Goal: Information Seeking & Learning: Find specific fact

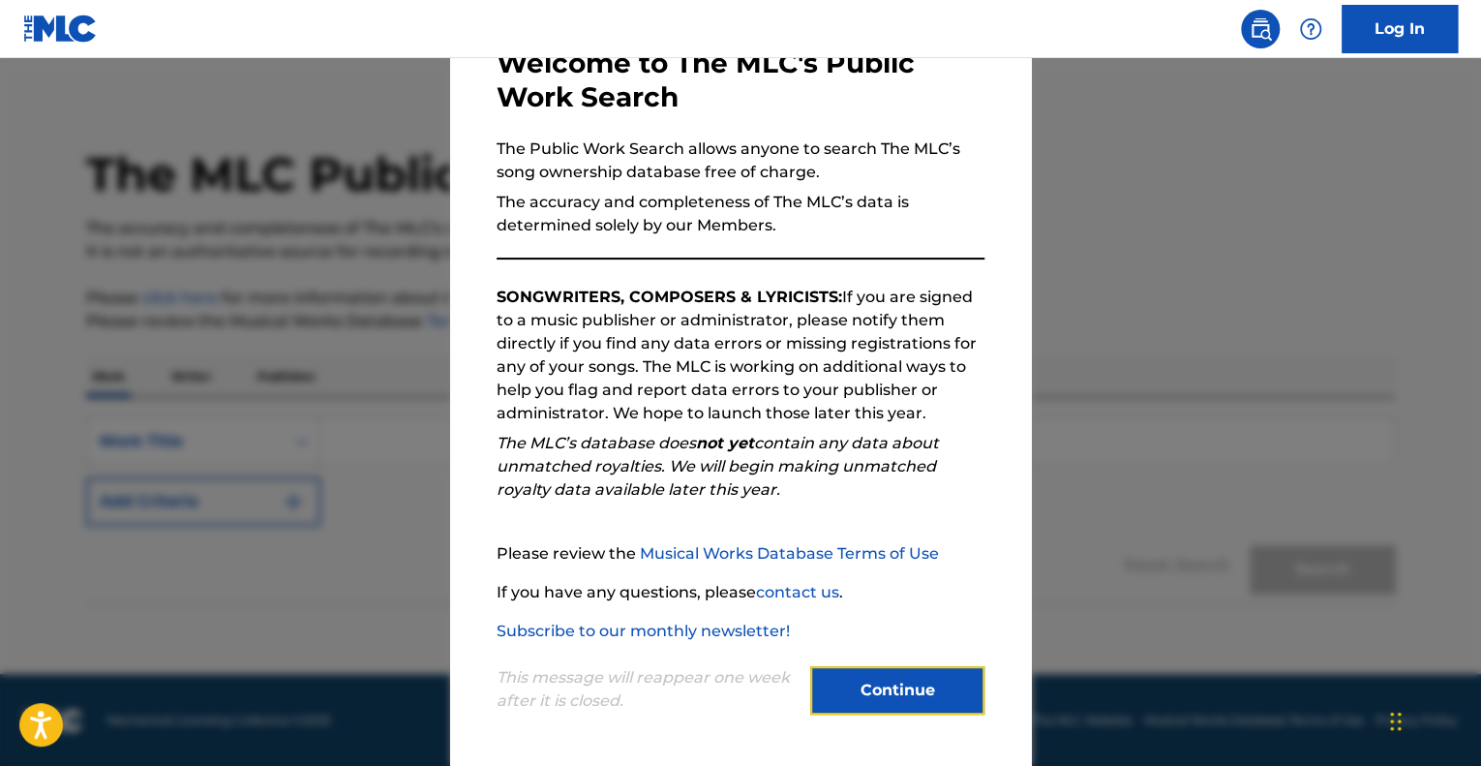
click at [882, 688] on button "Continue" at bounding box center [897, 690] width 174 height 48
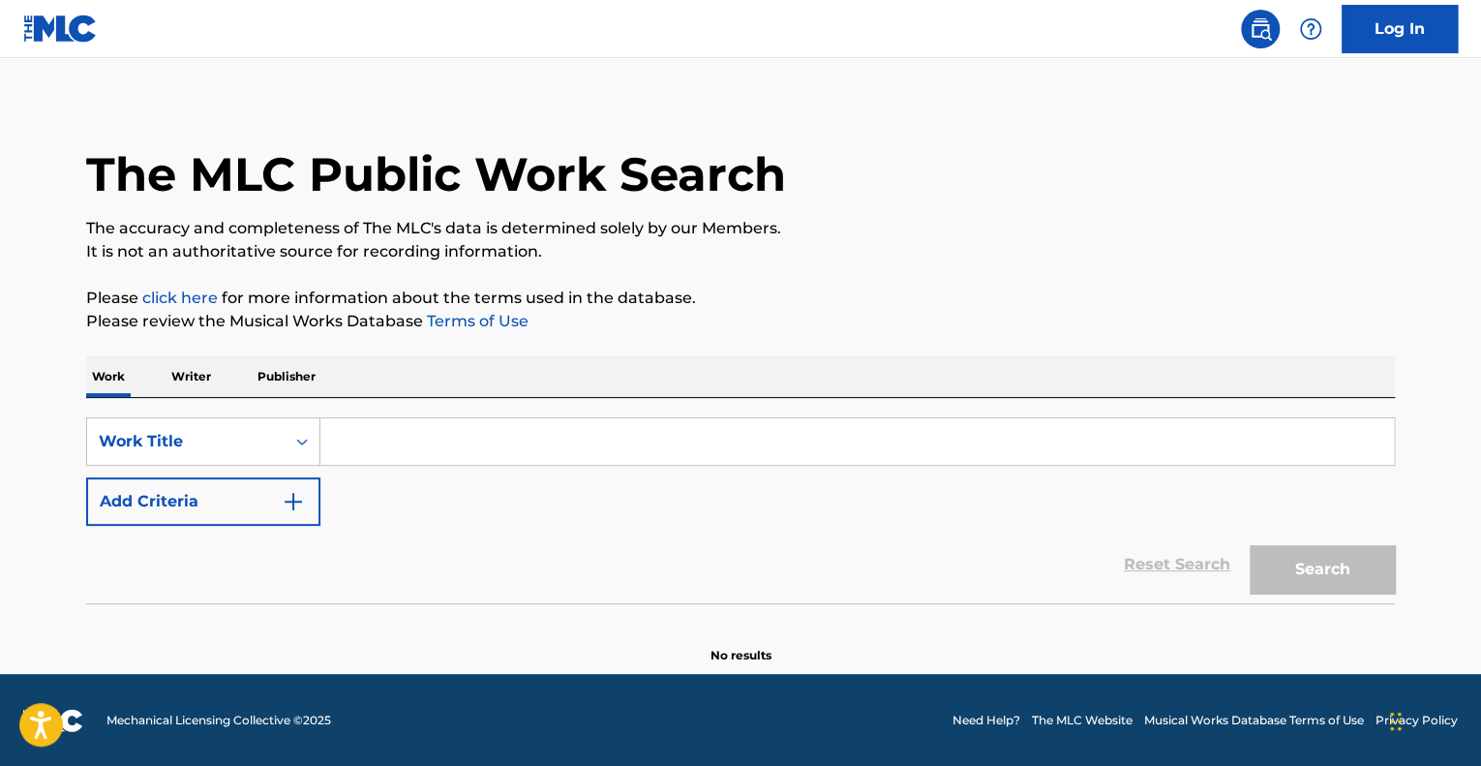
click at [402, 439] on input "Search Form" at bounding box center [856, 441] width 1073 height 46
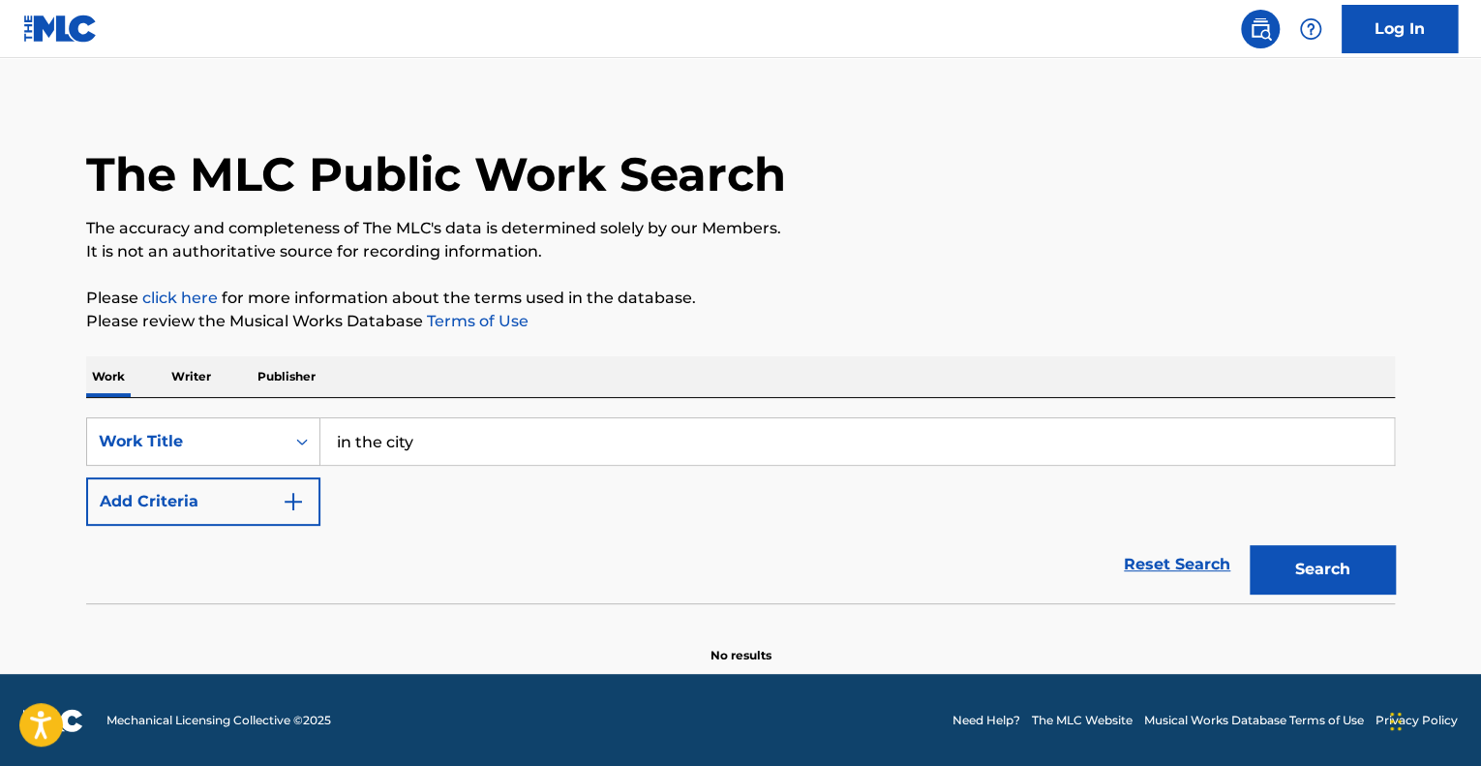
type input "in the city"
click at [494, 560] on div "Reset Search Search" at bounding box center [740, 564] width 1309 height 77
click at [310, 504] on button "Add Criteria" at bounding box center [203, 501] width 234 height 48
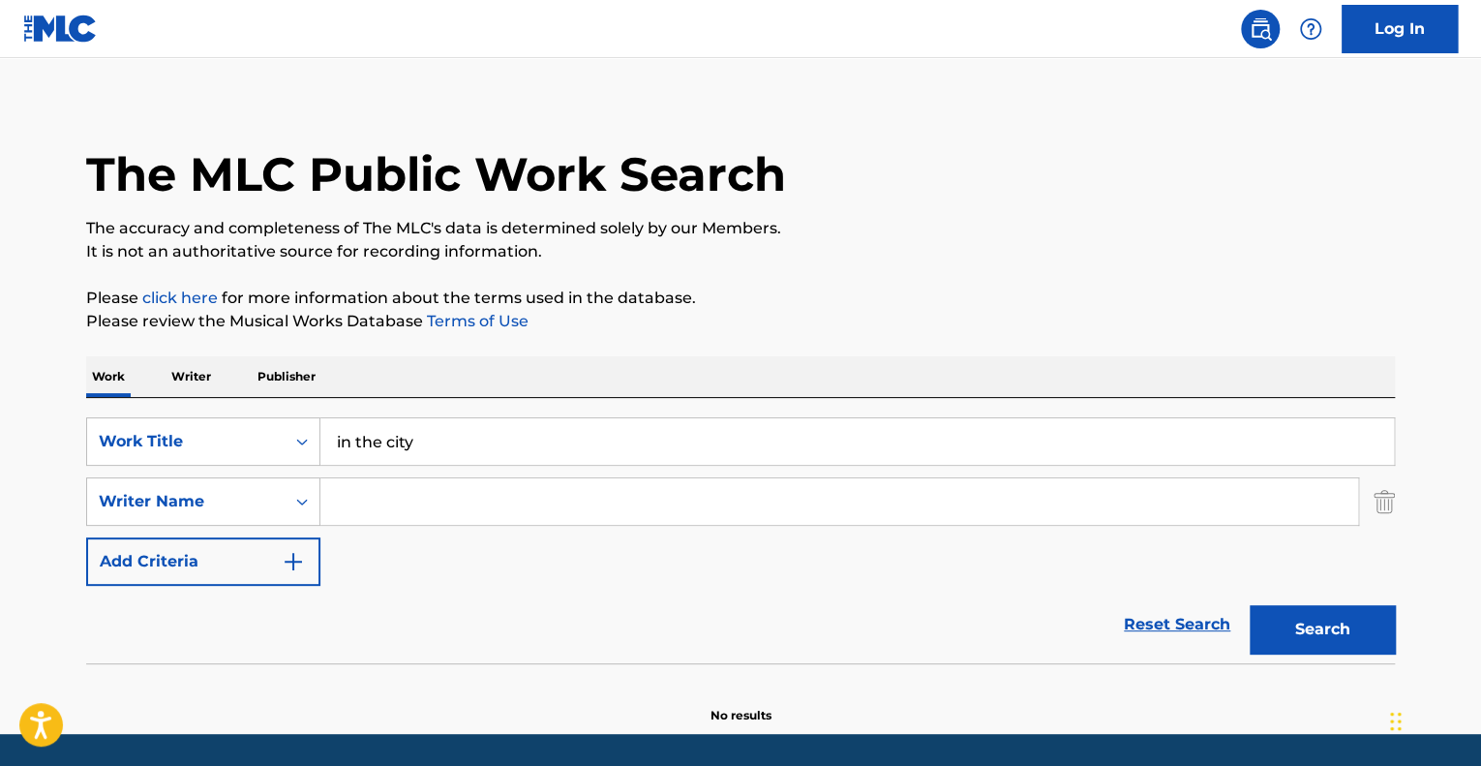
click at [378, 500] on input "Search Form" at bounding box center [839, 501] width 1038 height 46
click at [1249, 605] on button "Search" at bounding box center [1321, 629] width 145 height 48
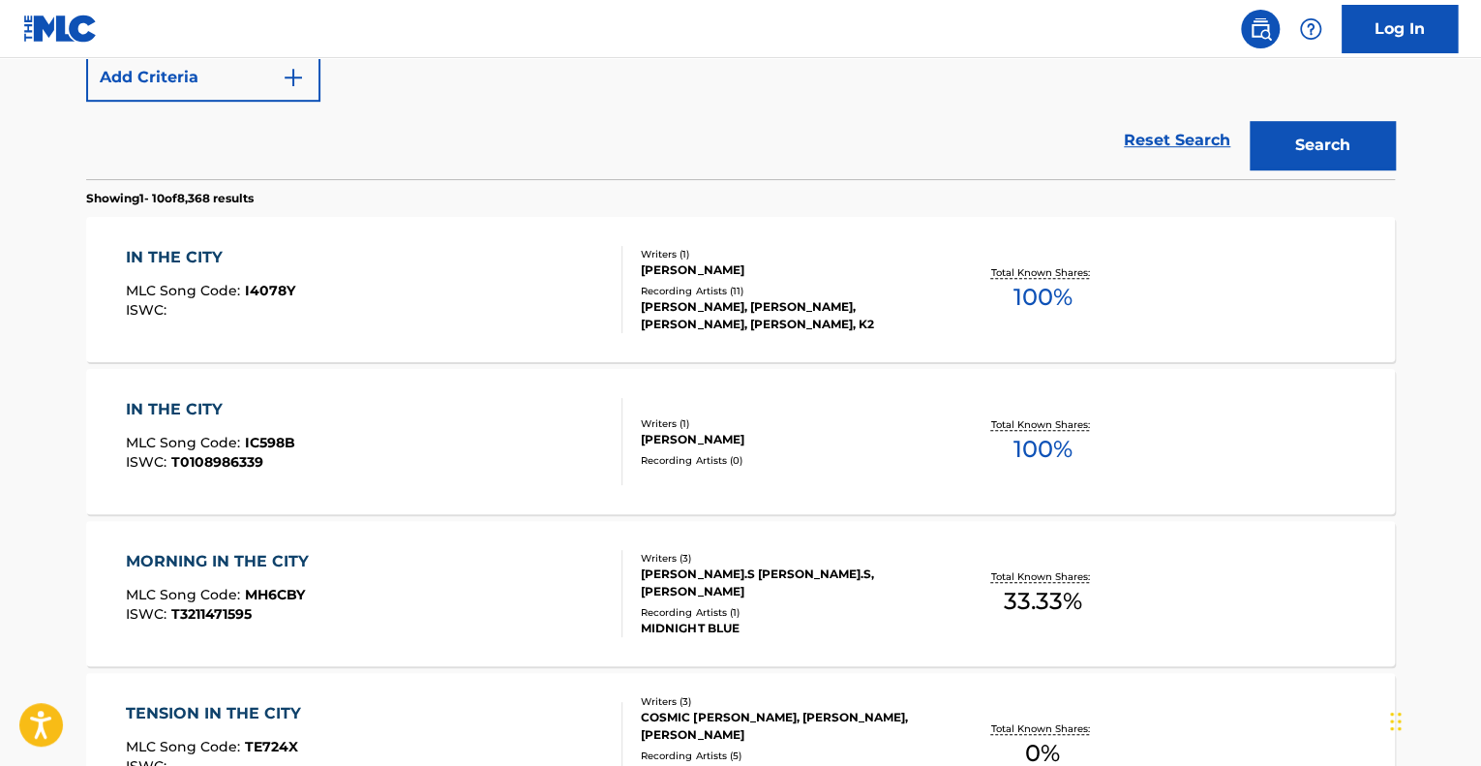
scroll to position [304, 0]
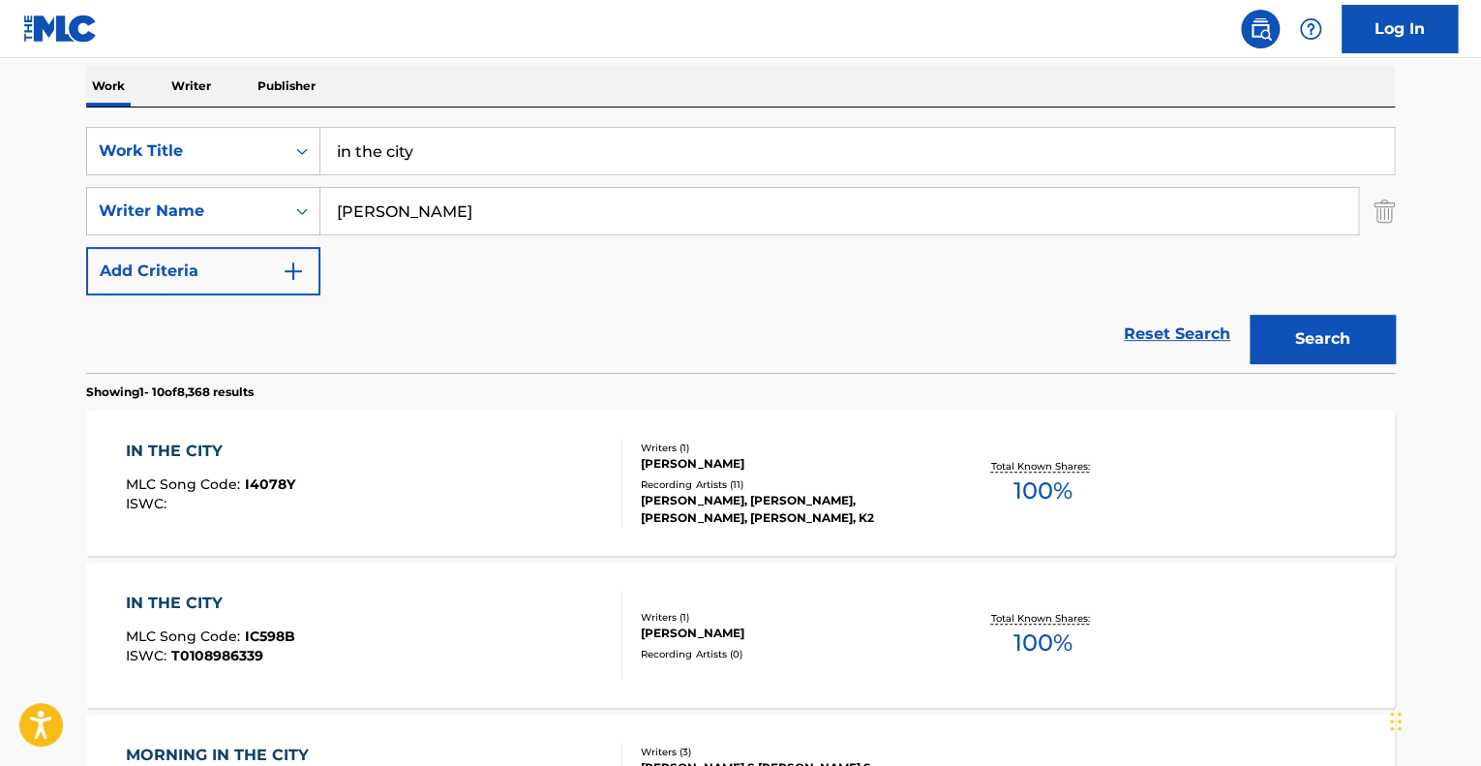
type input "[PERSON_NAME]"
click at [1249, 315] on button "Search" at bounding box center [1321, 339] width 145 height 48
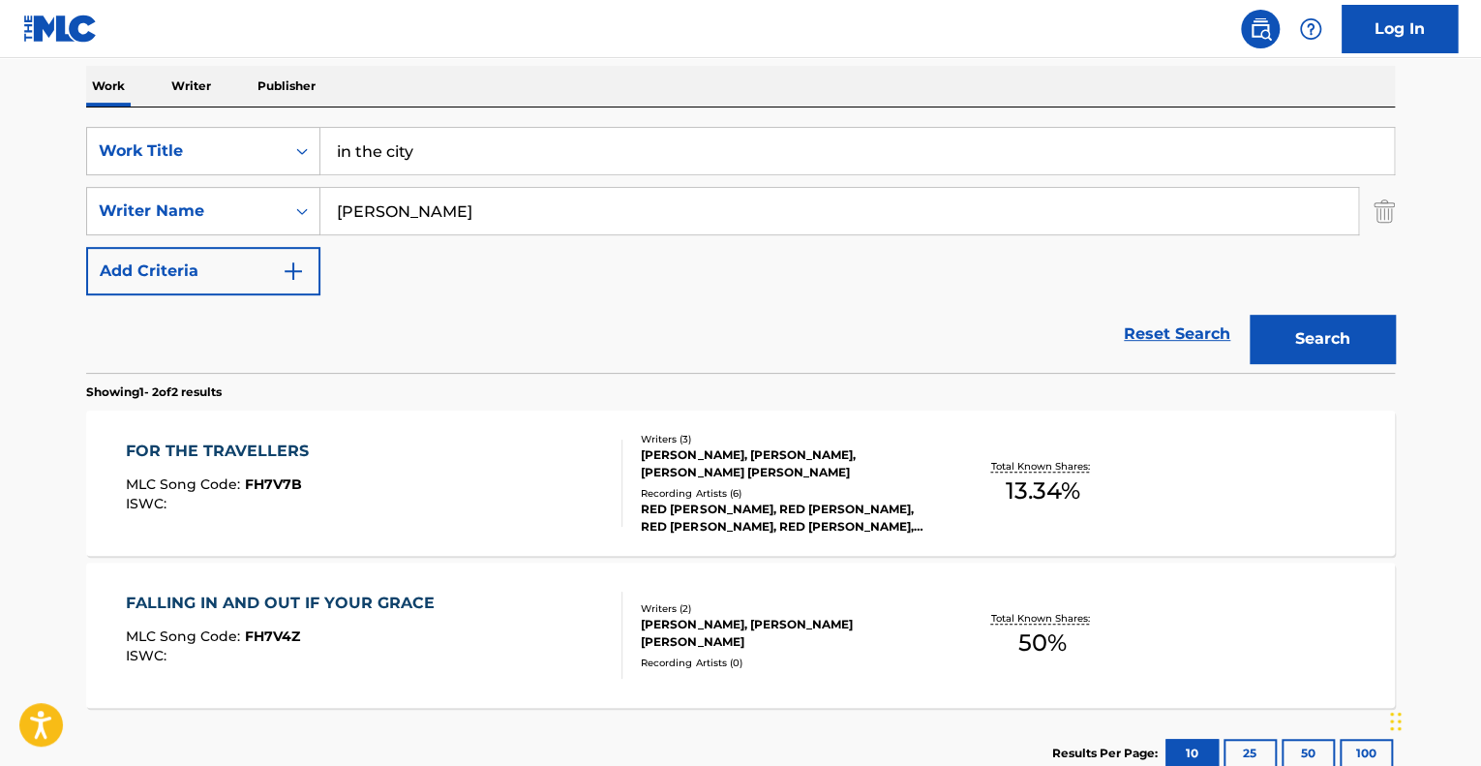
click at [565, 633] on div "FALLING IN AND OUT IF YOUR GRACE MLC Song Code : FH7V4Z ISWC :" at bounding box center [374, 634] width 497 height 87
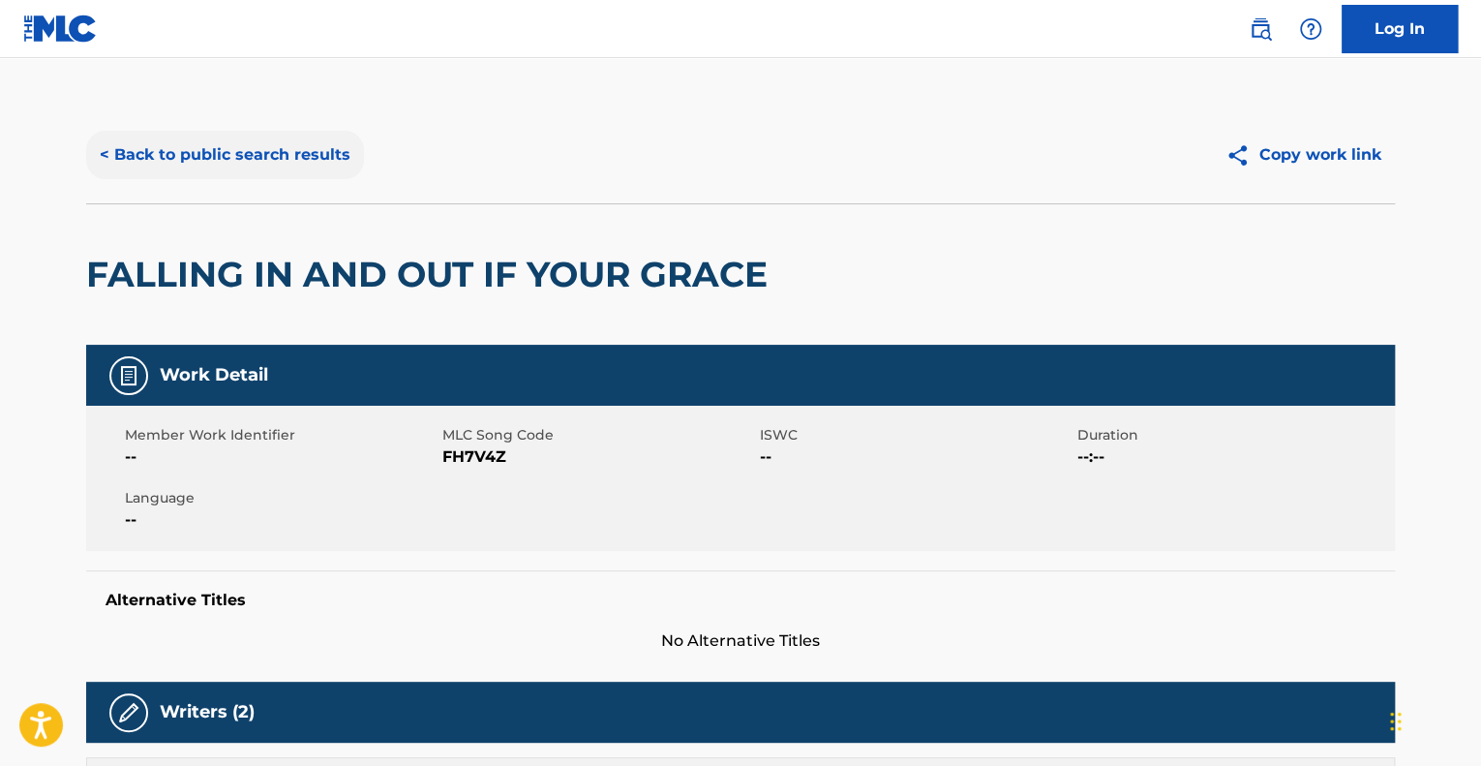
click at [222, 136] on button "< Back to public search results" at bounding box center [225, 155] width 278 height 48
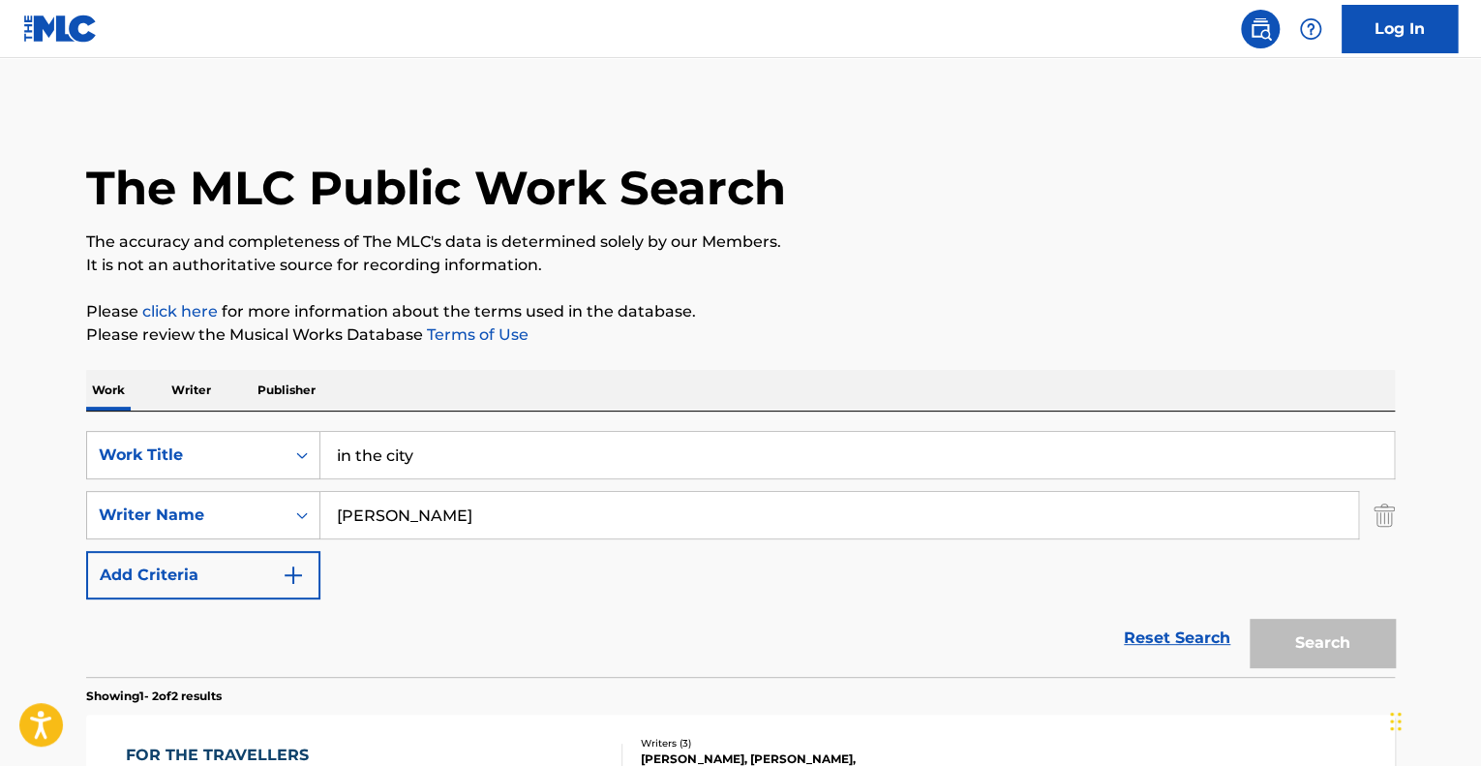
scroll to position [304, 0]
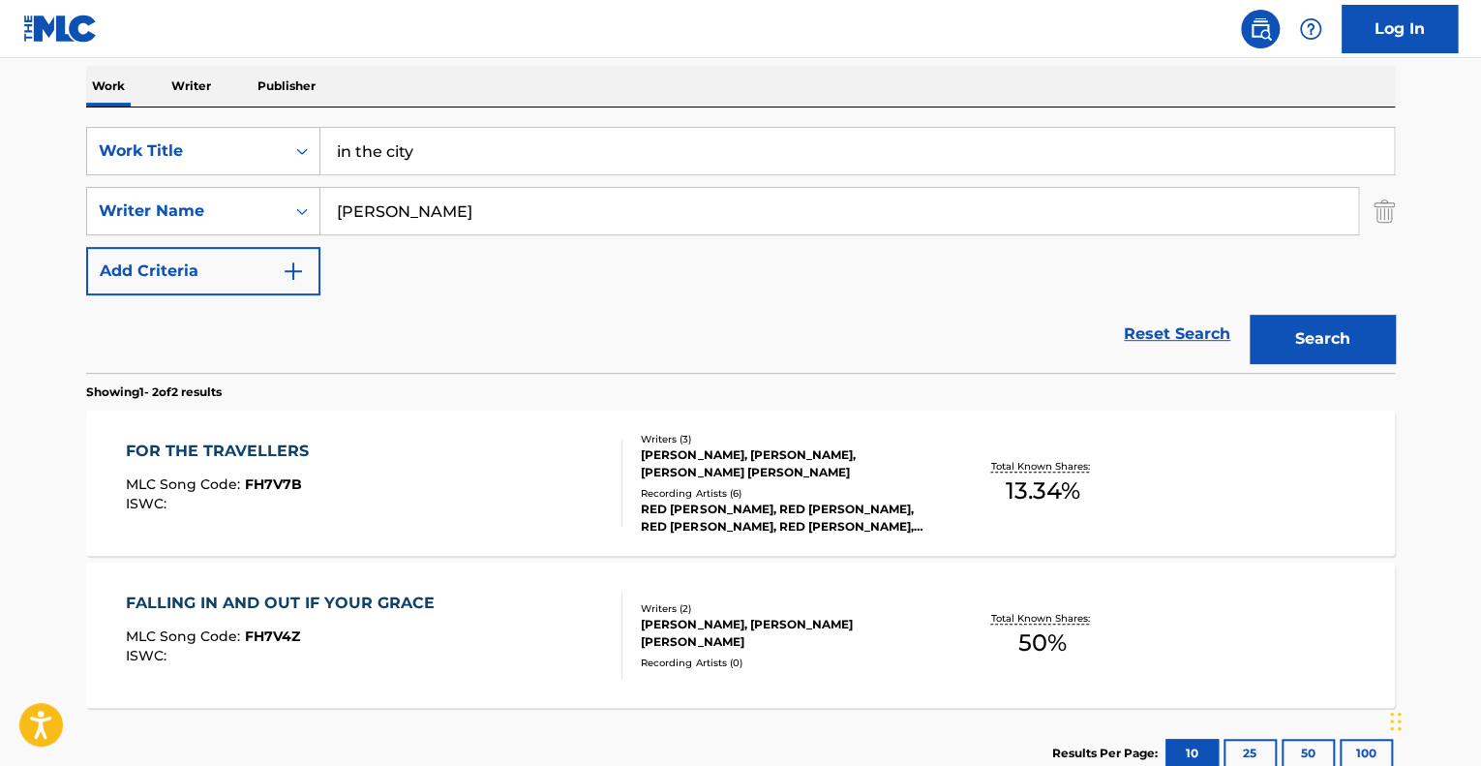
drag, startPoint x: 386, startPoint y: 208, endPoint x: 376, endPoint y: 209, distance: 10.7
click at [376, 209] on input "[PERSON_NAME]" at bounding box center [839, 211] width 1038 height 46
type input "[PERSON_NAME]"
click at [1249, 315] on button "Search" at bounding box center [1321, 339] width 145 height 48
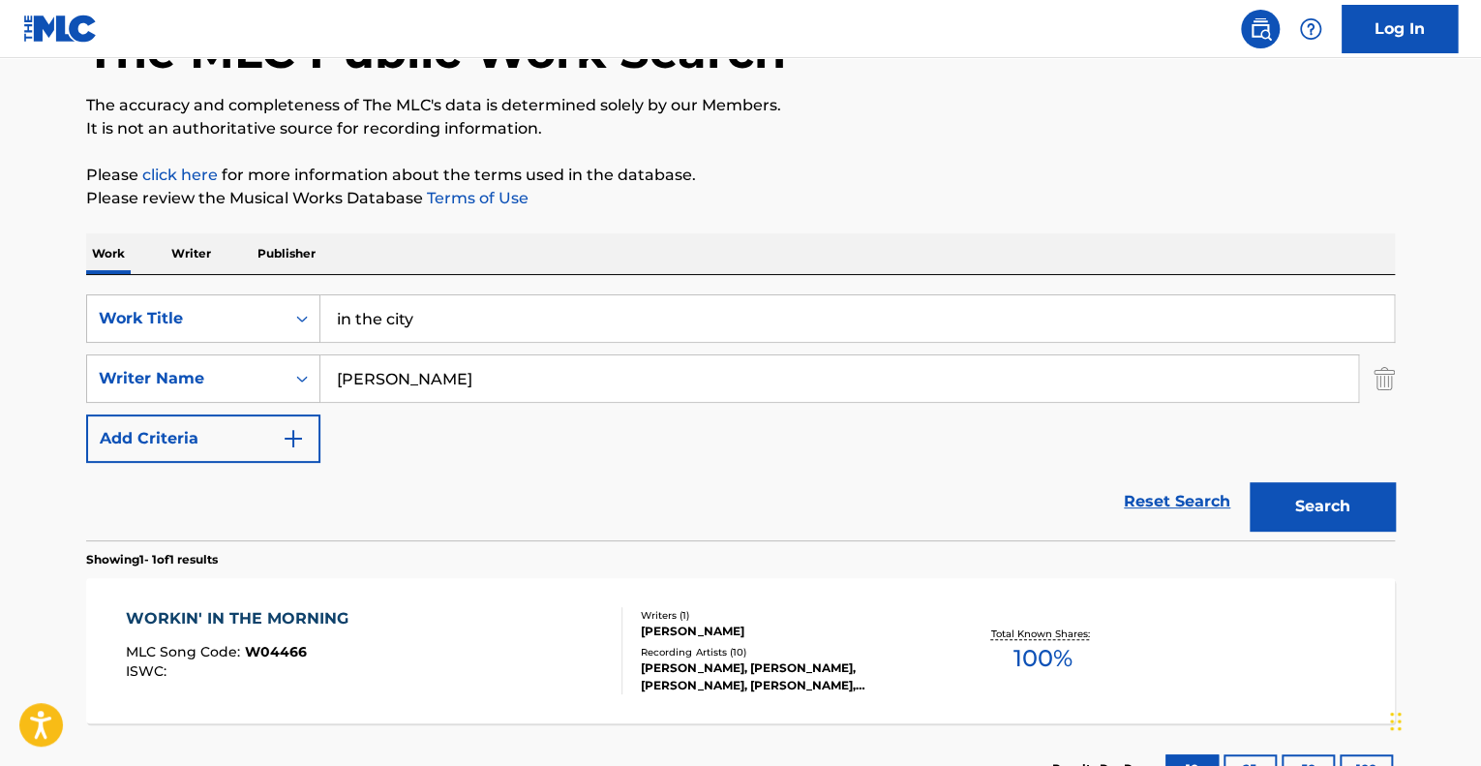
scroll to position [286, 0]
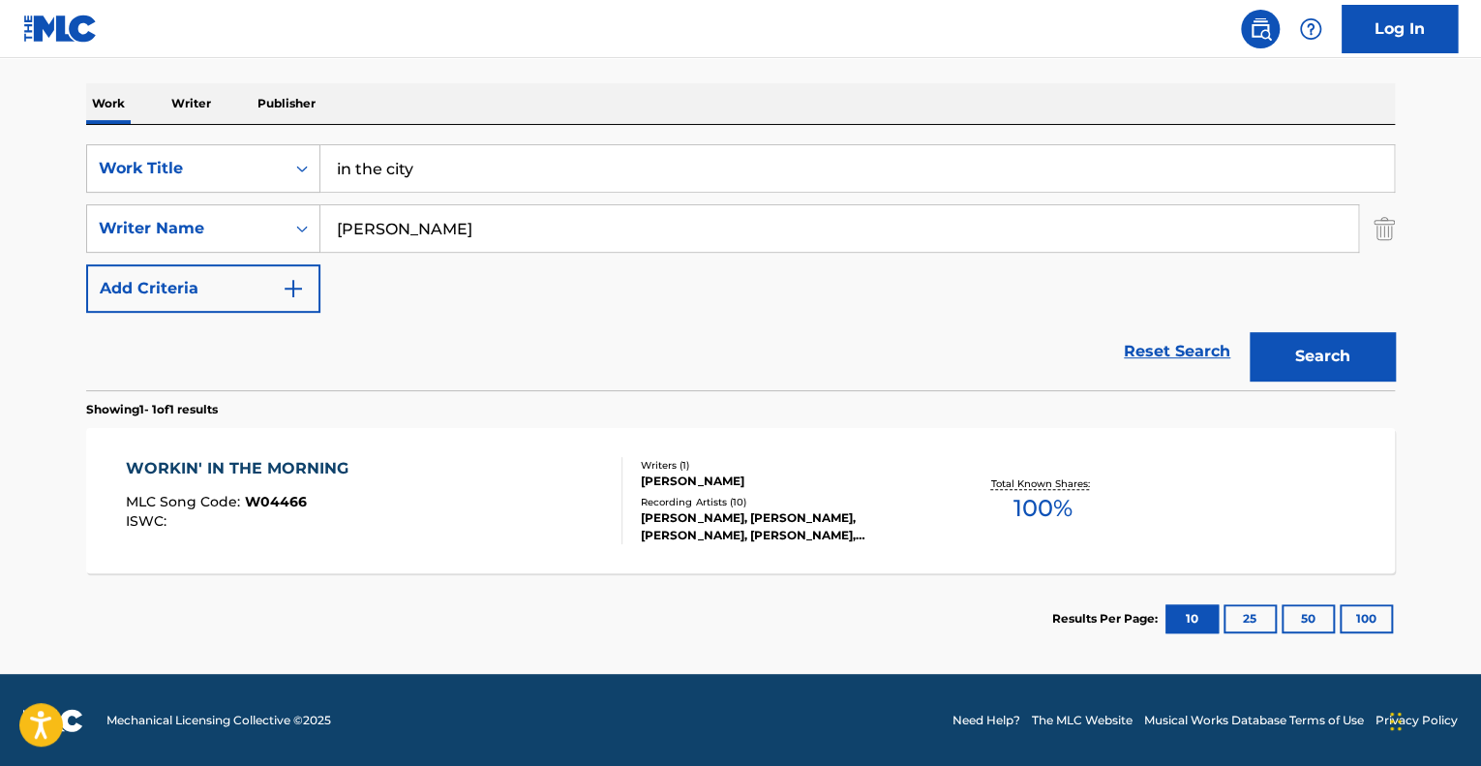
click at [578, 513] on div "WORKIN' IN THE MORNING MLC Song Code : W04466 ISWC :" at bounding box center [374, 500] width 497 height 87
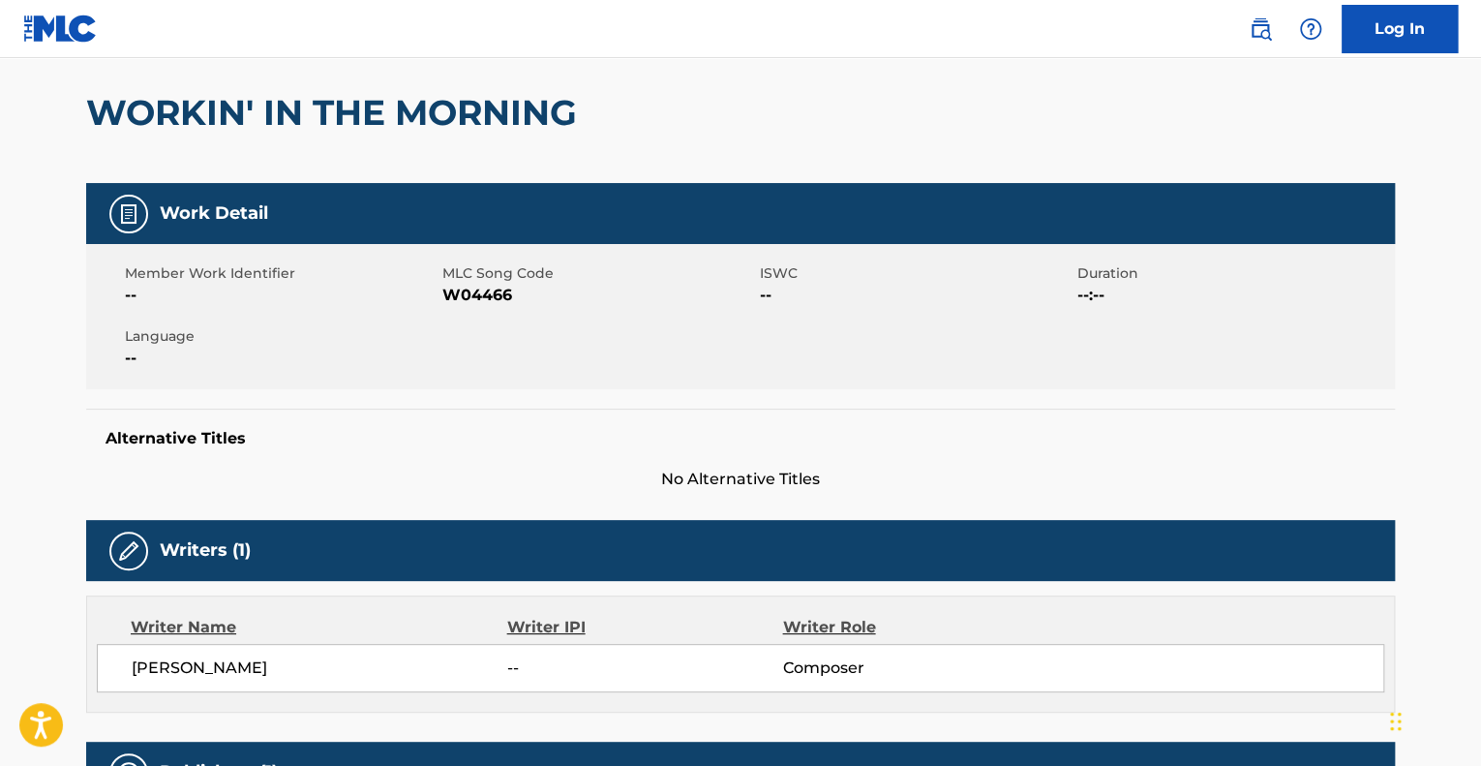
scroll to position [742, 0]
